Goal: Transaction & Acquisition: Book appointment/travel/reservation

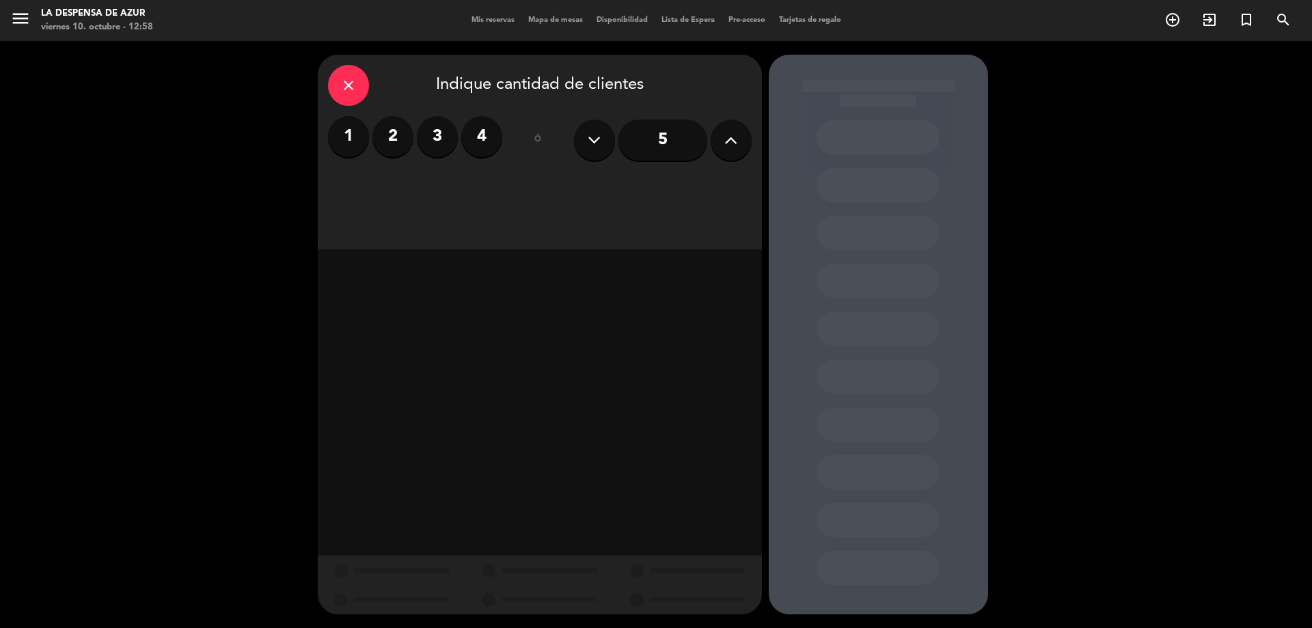
click at [398, 121] on label "2" at bounding box center [392, 136] width 41 height 41
click at [665, 188] on div "Cena" at bounding box center [699, 187] width 103 height 27
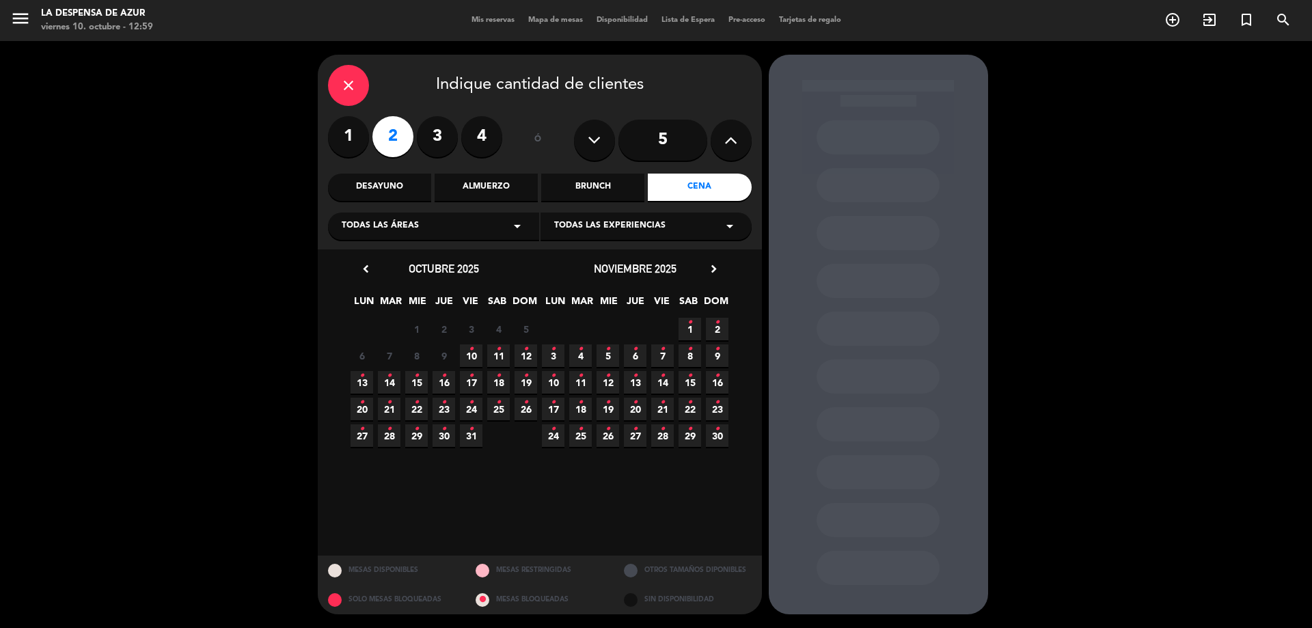
click at [497, 354] on icon "•" at bounding box center [498, 349] width 5 height 22
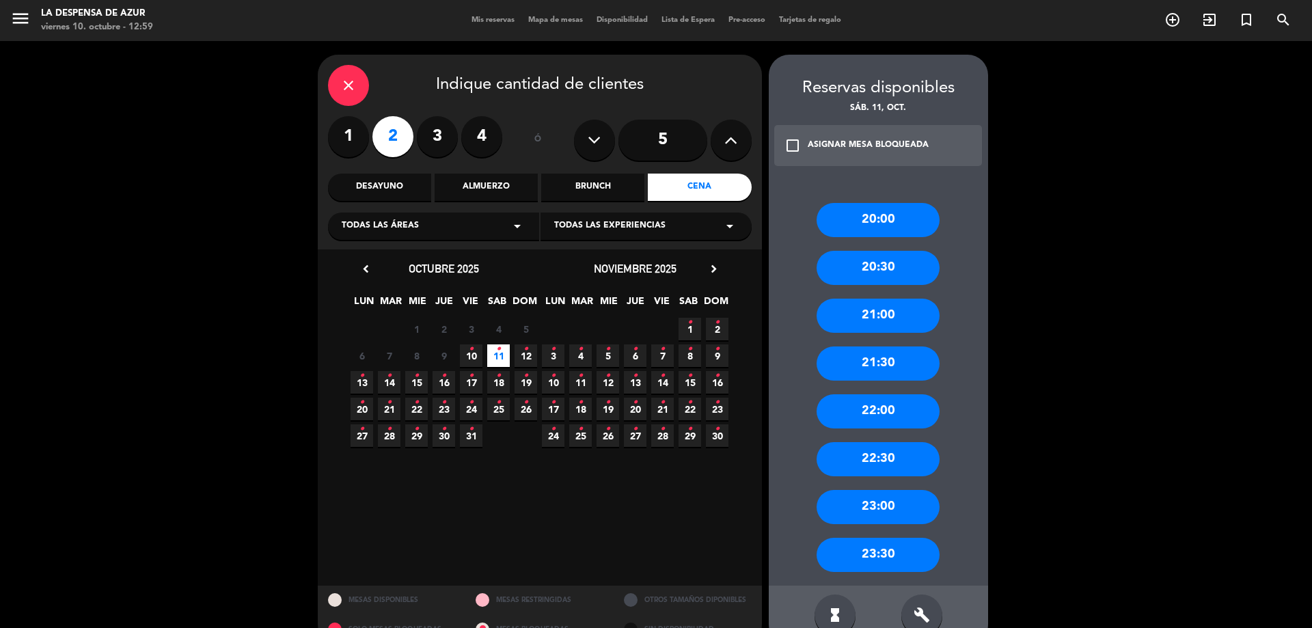
click at [853, 322] on div "21:00" at bounding box center [877, 316] width 123 height 34
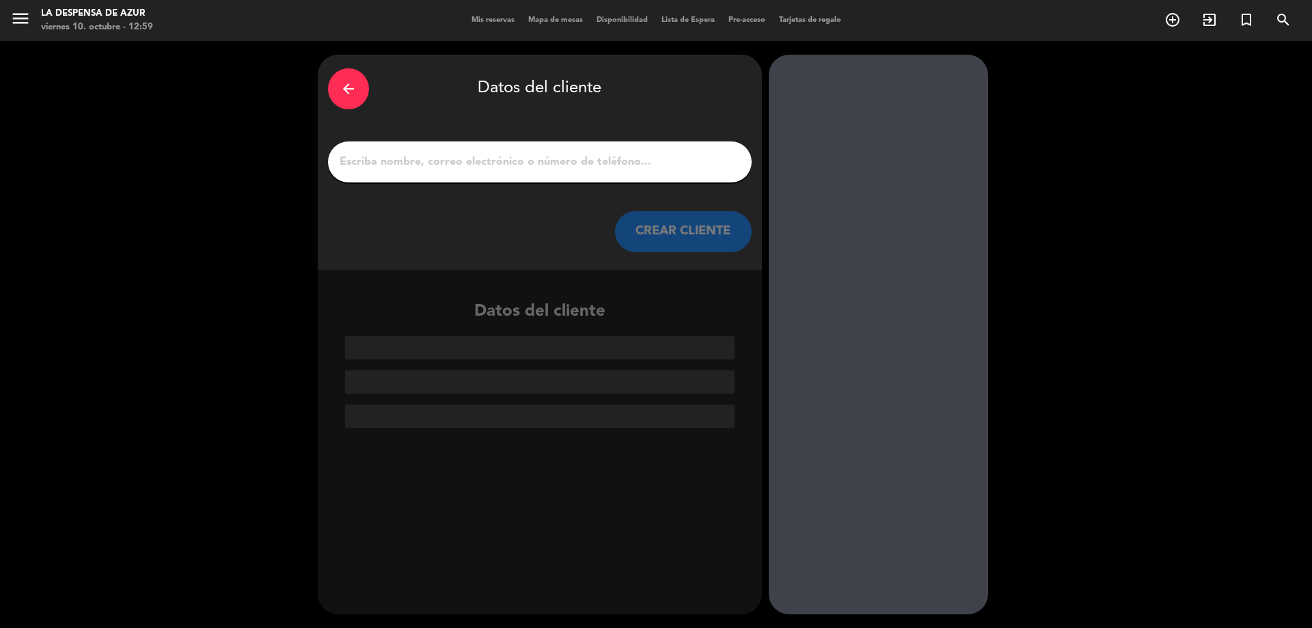
click at [596, 165] on input "1" at bounding box center [539, 161] width 403 height 19
paste input "[PERSON_NAME]"
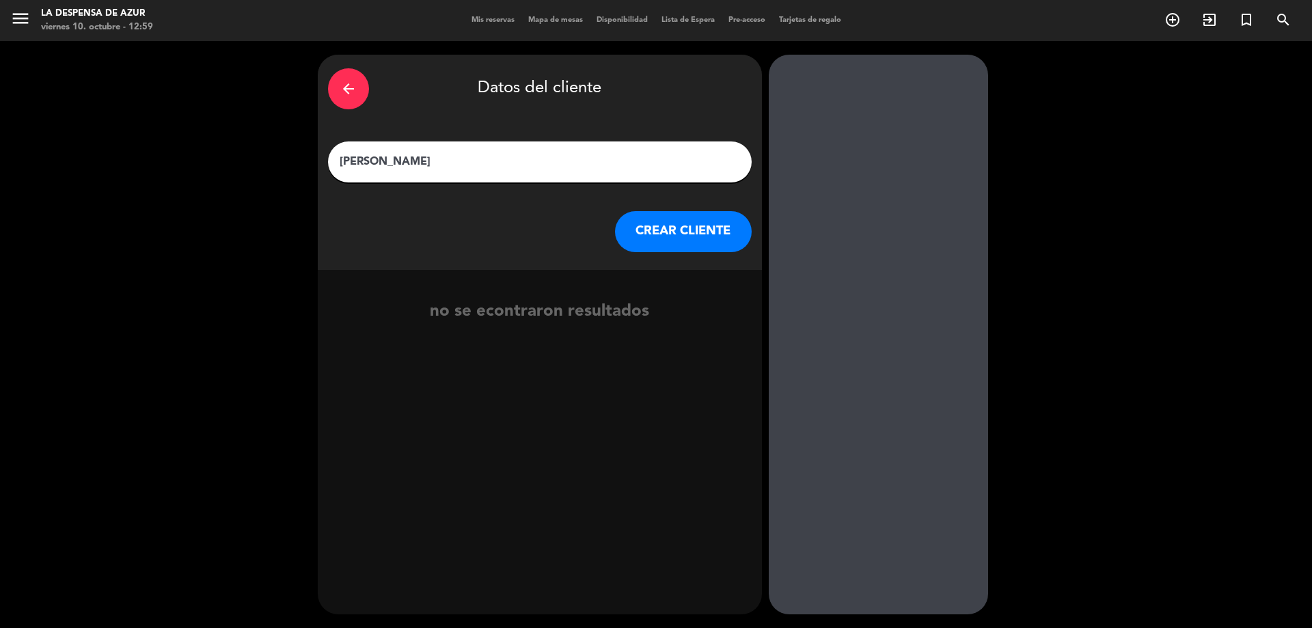
click at [578, 150] on div "[PERSON_NAME]" at bounding box center [540, 161] width 424 height 41
click at [573, 157] on input "[PERSON_NAME]" at bounding box center [539, 161] width 403 height 19
paste input "Odasso"
type input "[PERSON_NAME]"
click at [658, 243] on button "CREAR CLIENTE" at bounding box center [683, 231] width 137 height 41
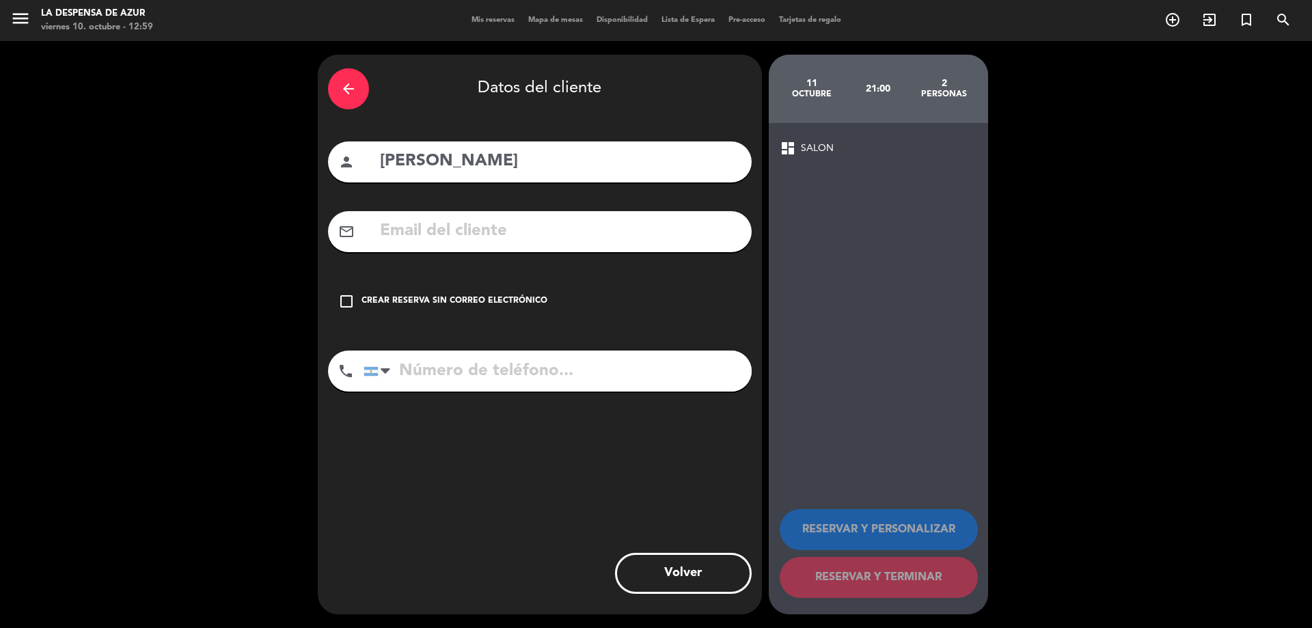
click at [536, 371] on input "tel" at bounding box center [557, 370] width 388 height 41
click at [546, 309] on div "check_box_outline_blank Crear reserva sin correo electrónico" at bounding box center [540, 301] width 424 height 41
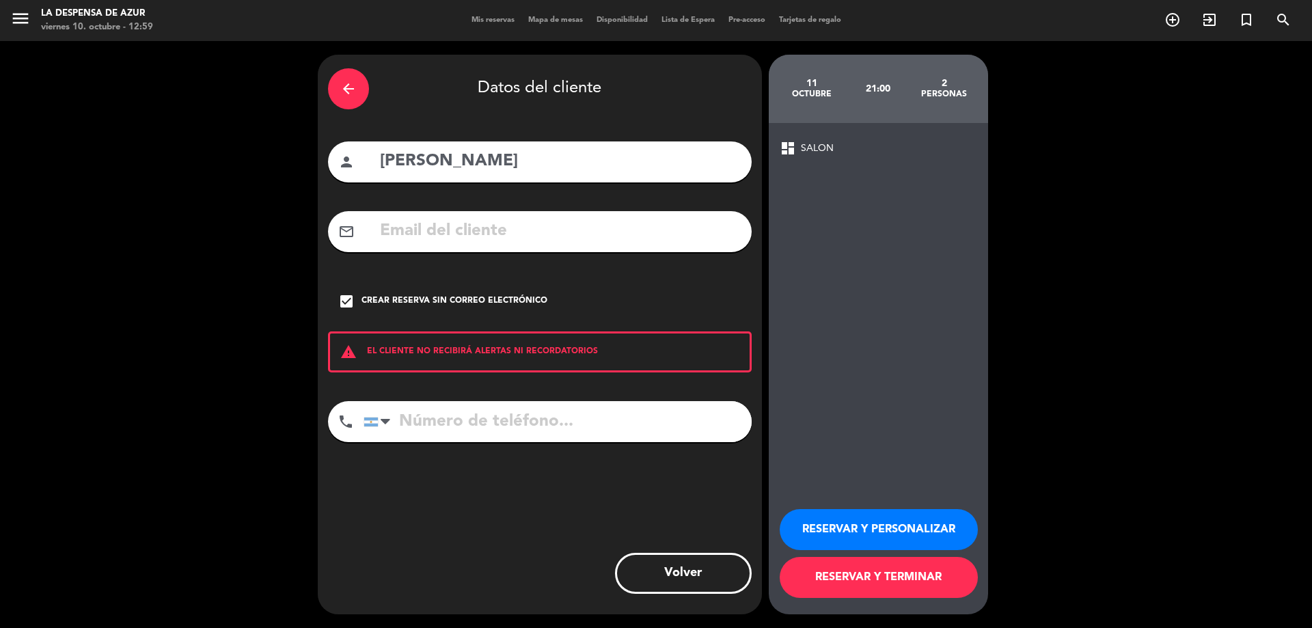
click at [883, 504] on div "RESERVAR Y PERSONALIZAR RESERVAR Y TERMINAR" at bounding box center [878, 547] width 197 height 134
click at [881, 517] on button "RESERVAR Y PERSONALIZAR" at bounding box center [879, 529] width 198 height 41
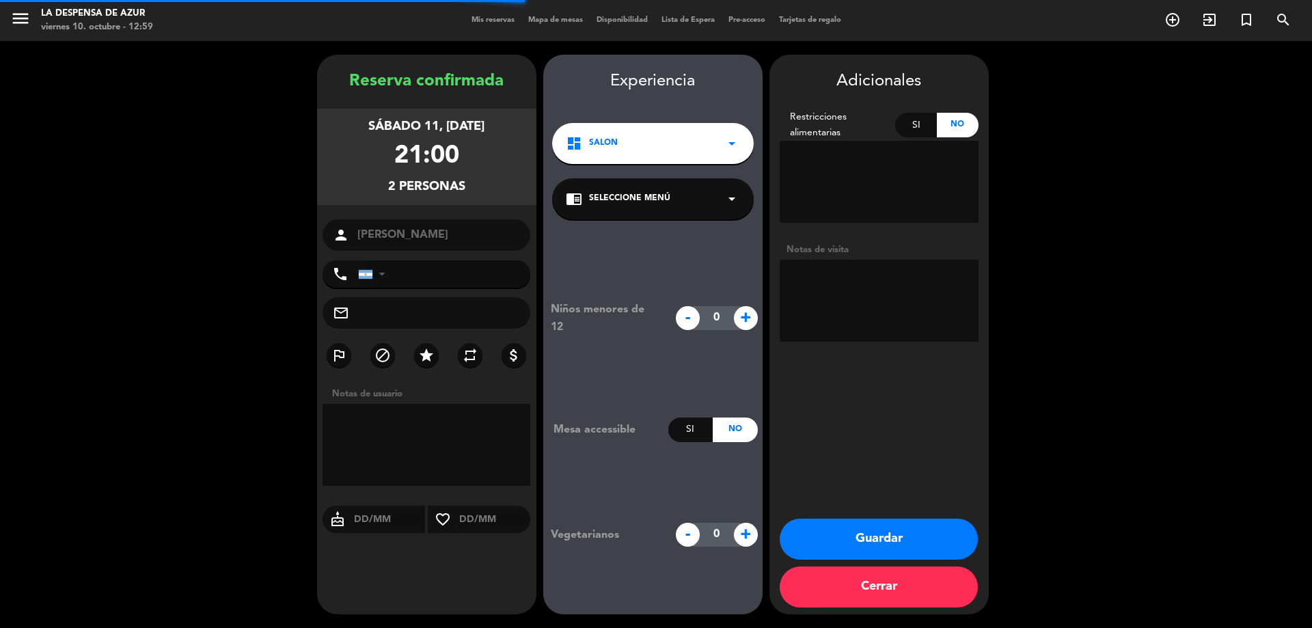
click at [868, 284] on textarea at bounding box center [879, 301] width 199 height 82
type textarea "a"
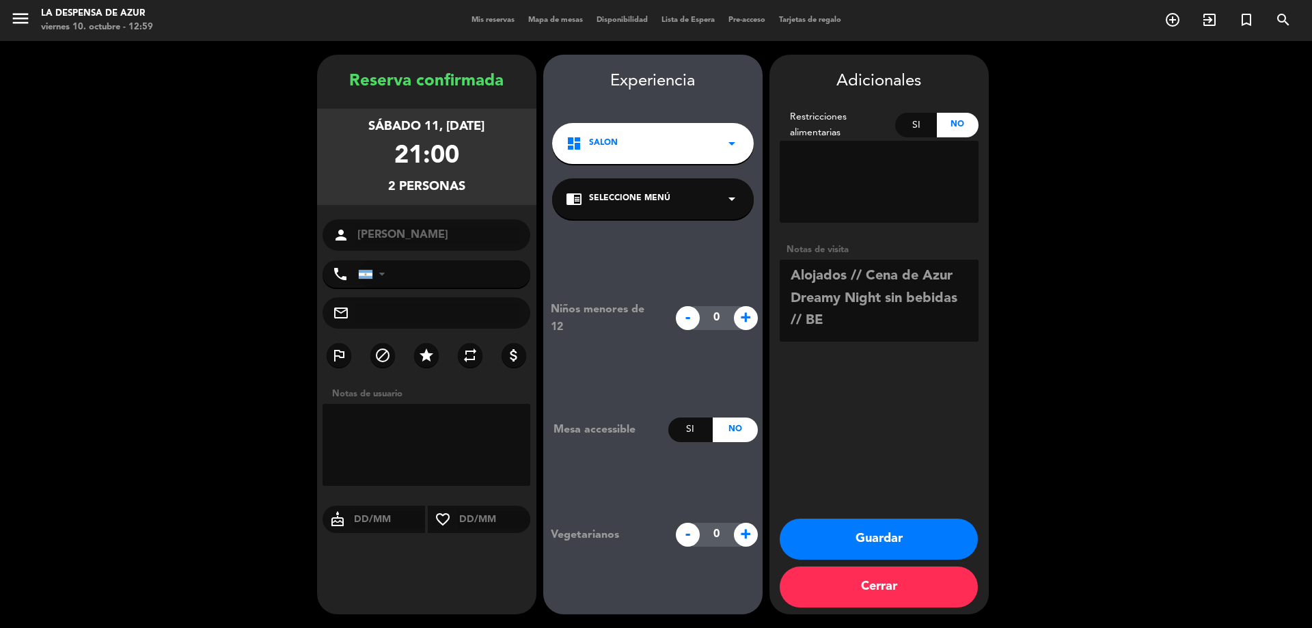
type textarea "Alojados // Cena de Azur Dreamy Night sin bebidas // BE"
click at [873, 534] on button "Guardar" at bounding box center [879, 539] width 198 height 41
